Goal: Task Accomplishment & Management: Complete application form

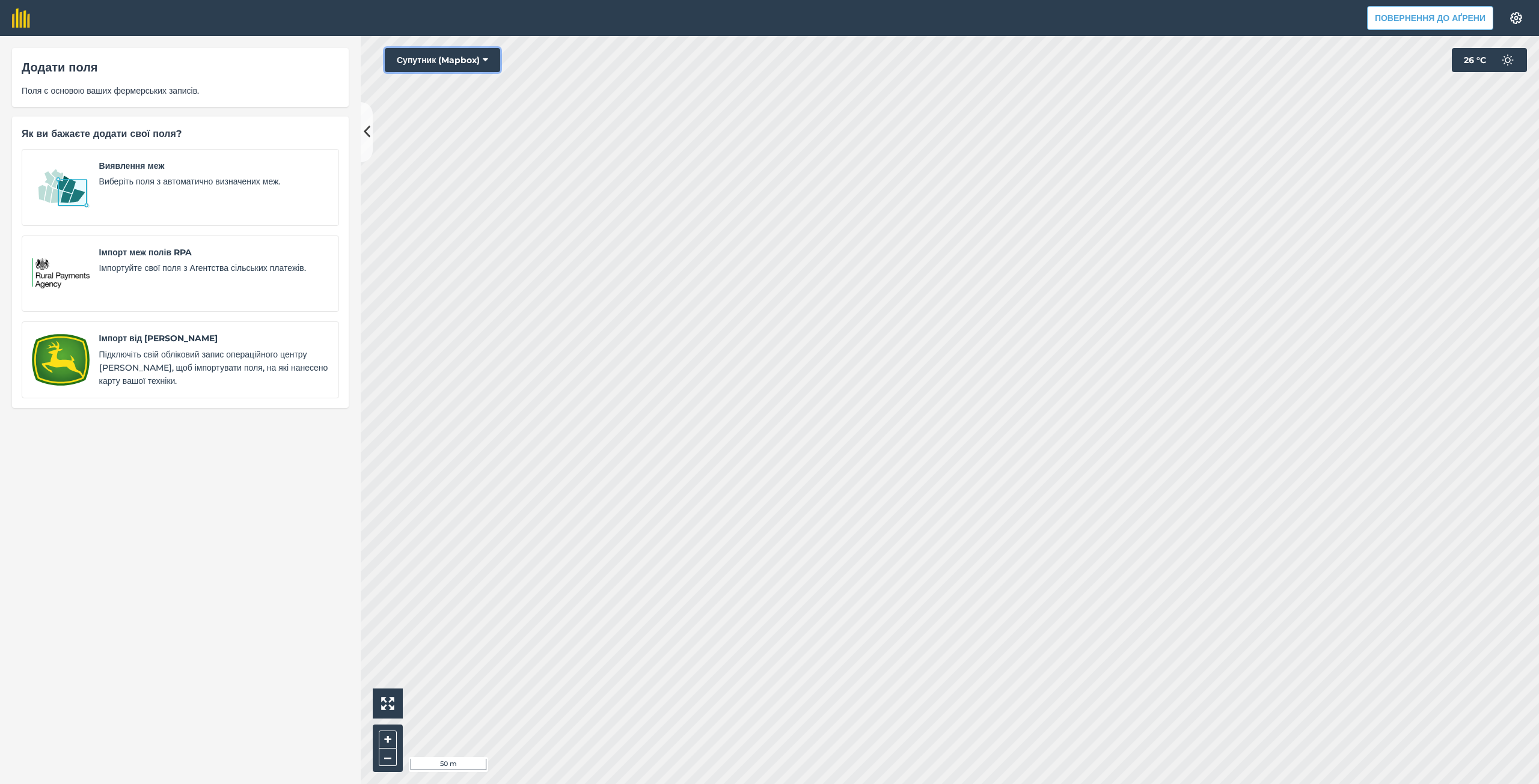
click at [487, 59] on icon at bounding box center [485, 60] width 5 height 12
click at [0, 697] on div "Додати поля Поля є основою ваших фермерських записів. Як ви бажаєте додати свої…" at bounding box center [180, 410] width 361 height 748
click at [114, 193] on div "Виявлення меж Виберіть поля з автоматично визначених меж." at bounding box center [214, 187] width 229 height 57
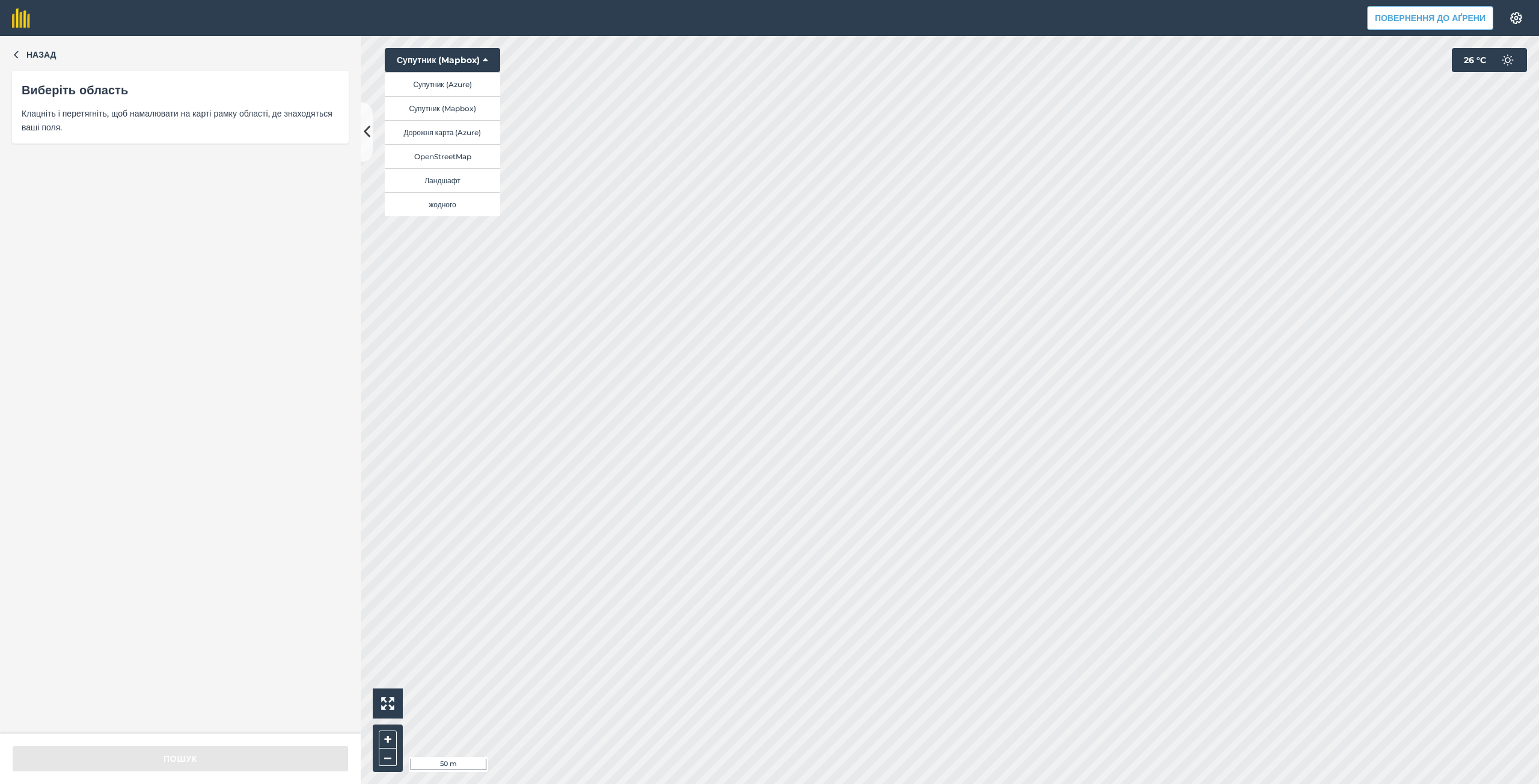
click at [112, 122] on font "Клацніть і перетягніть, щоб намалювати на карті рамку області, де знаходяться в…" at bounding box center [177, 120] width 311 height 24
click at [32, 55] on font "Назад" at bounding box center [41, 55] width 30 height 11
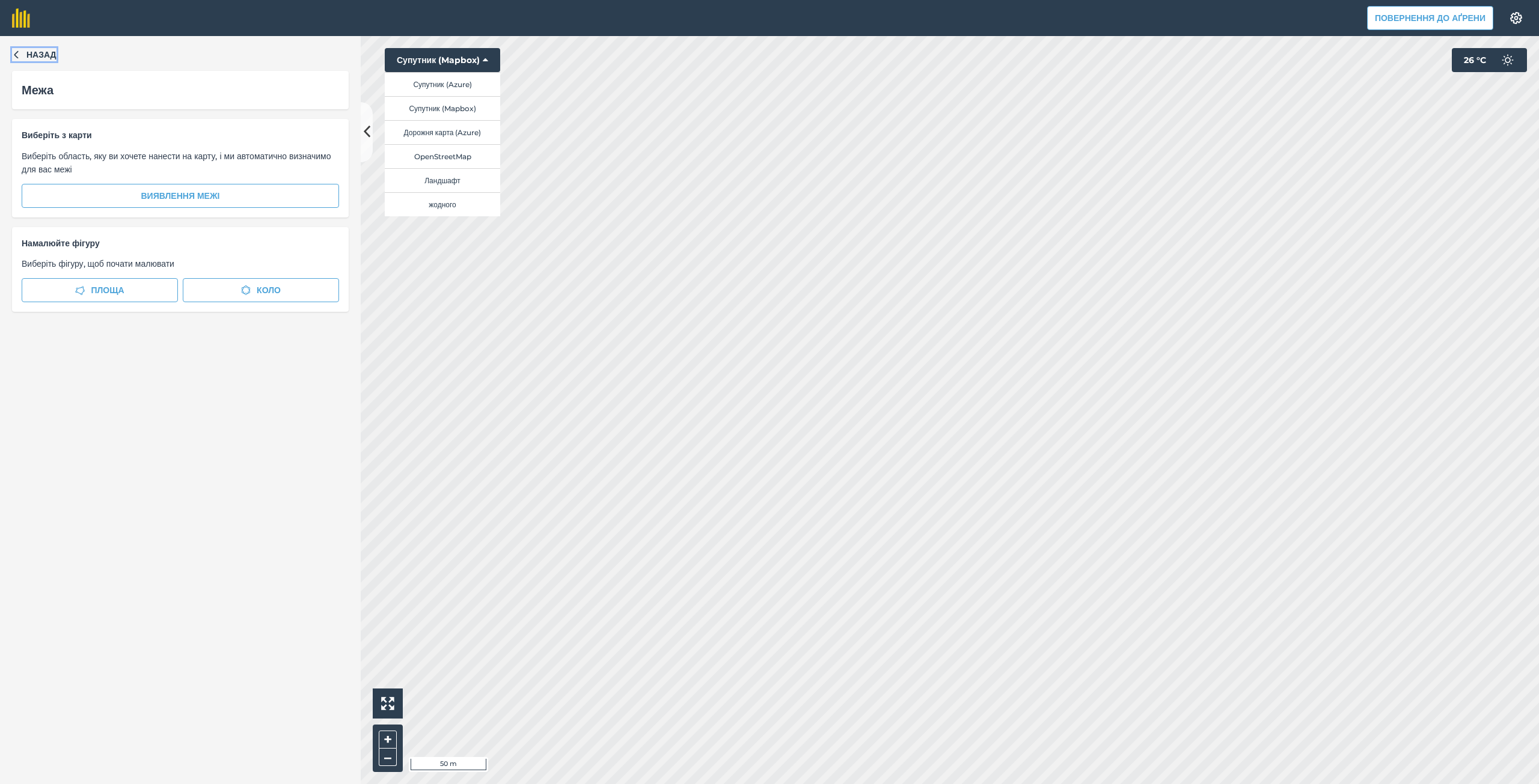
click at [32, 60] on span "Назад" at bounding box center [41, 55] width 30 height 13
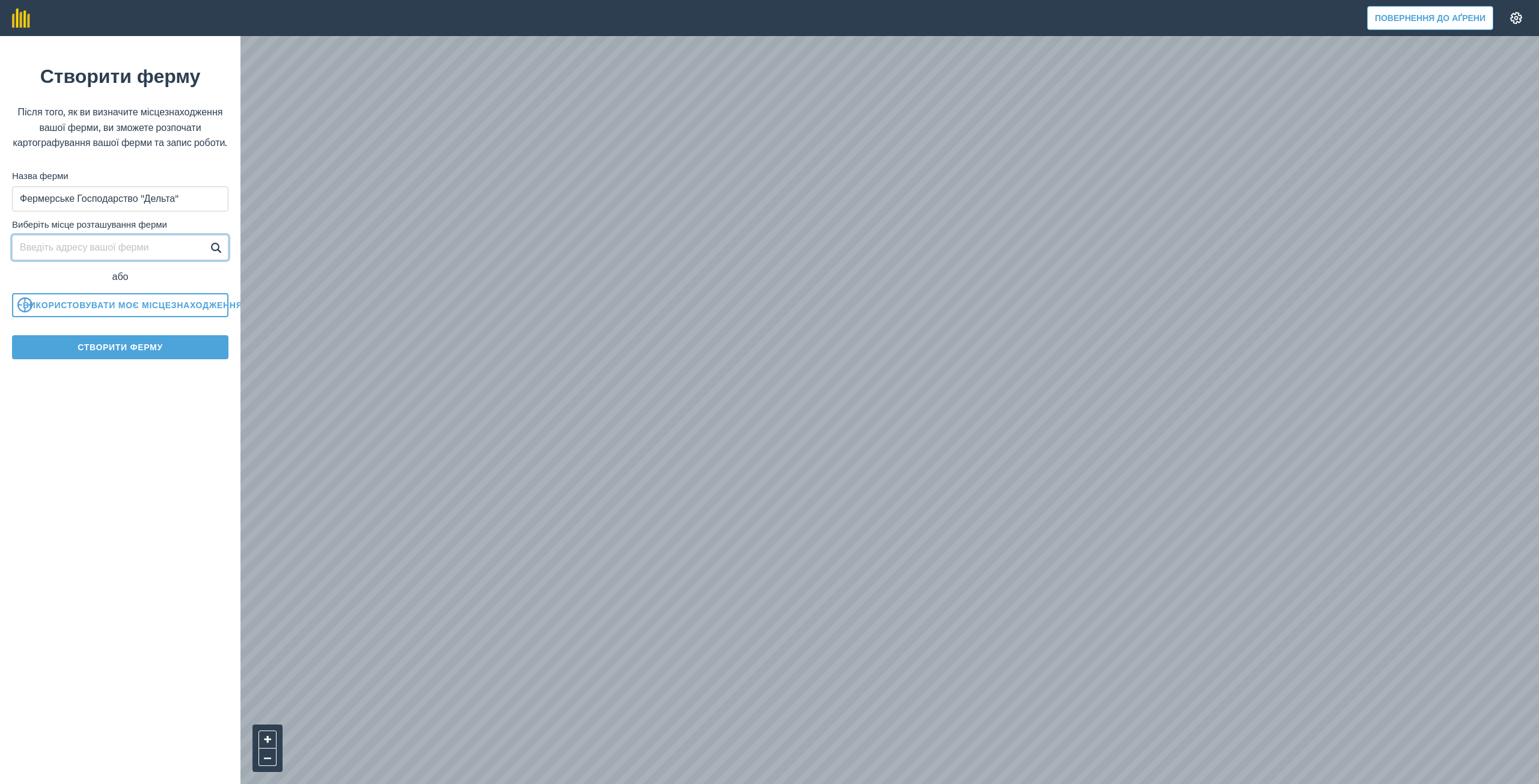
click at [128, 260] on input "Виберіть місце розташування ферми" at bounding box center [120, 247] width 216 height 25
type input "Возсіятське"
click at [129, 311] on font "Використовувати моє місцезнаходження" at bounding box center [133, 305] width 220 height 11
click at [145, 359] on button "Створити ферму" at bounding box center [120, 347] width 216 height 24
click at [1477, 13] on font "Повернення до Аґрени" at bounding box center [1430, 18] width 110 height 11
